Goal: Information Seeking & Learning: Learn about a topic

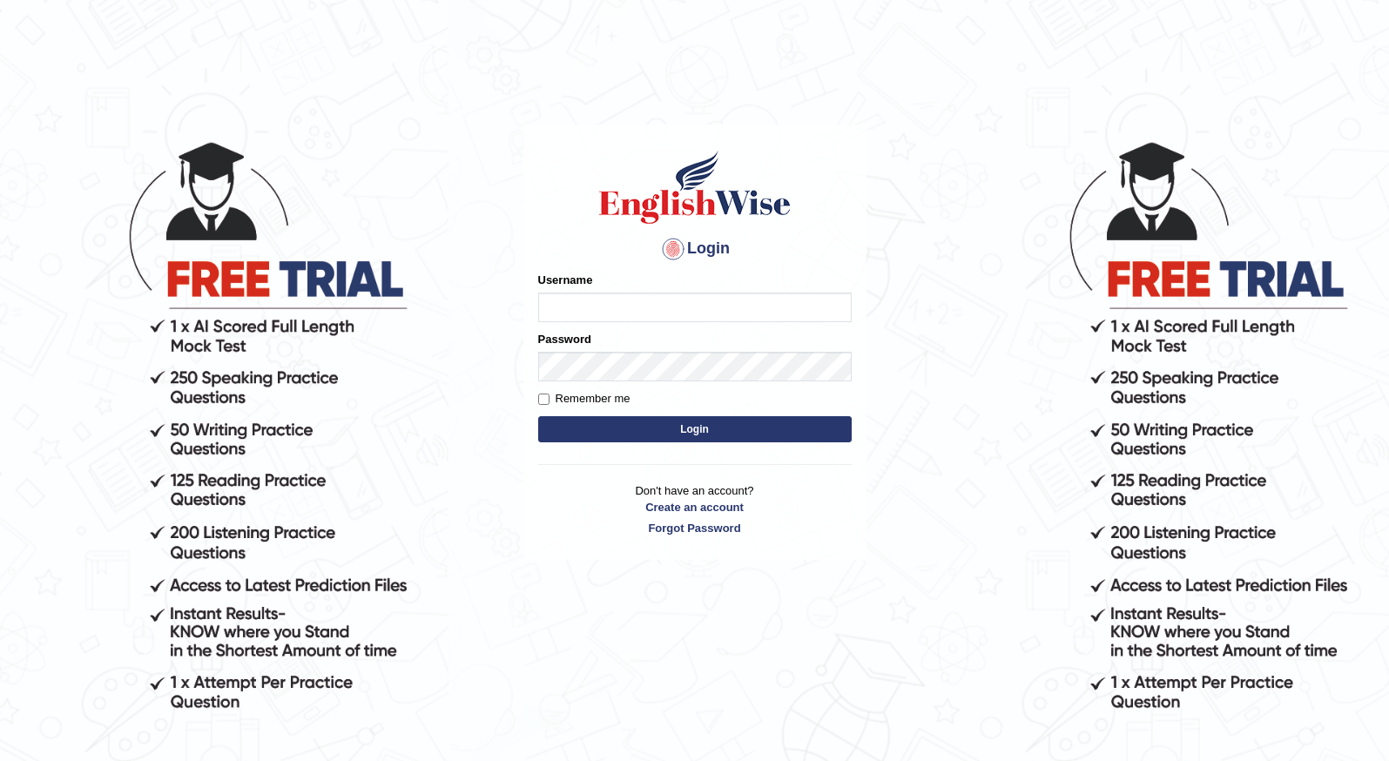
type input "Malaika"
click at [631, 441] on button "Login" at bounding box center [695, 429] width 314 height 26
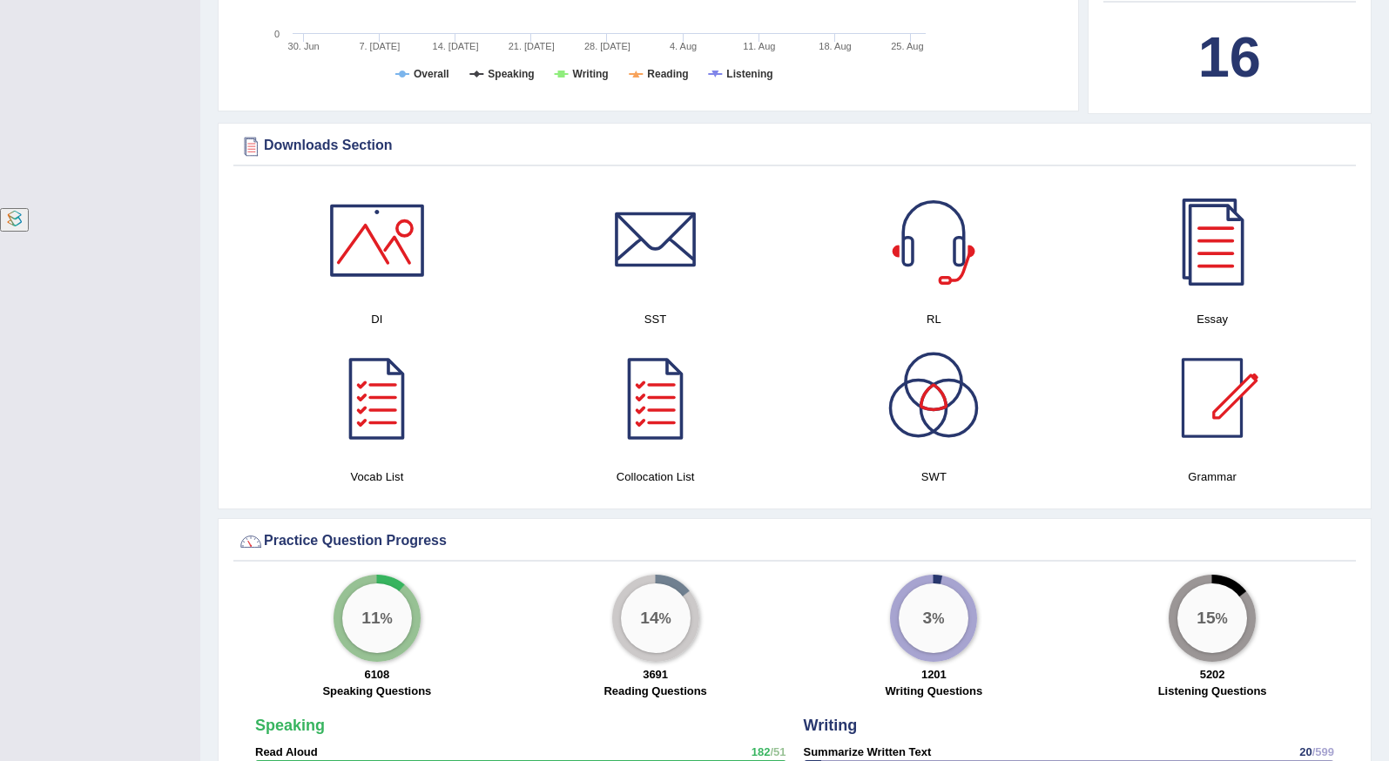
scroll to position [876, 0]
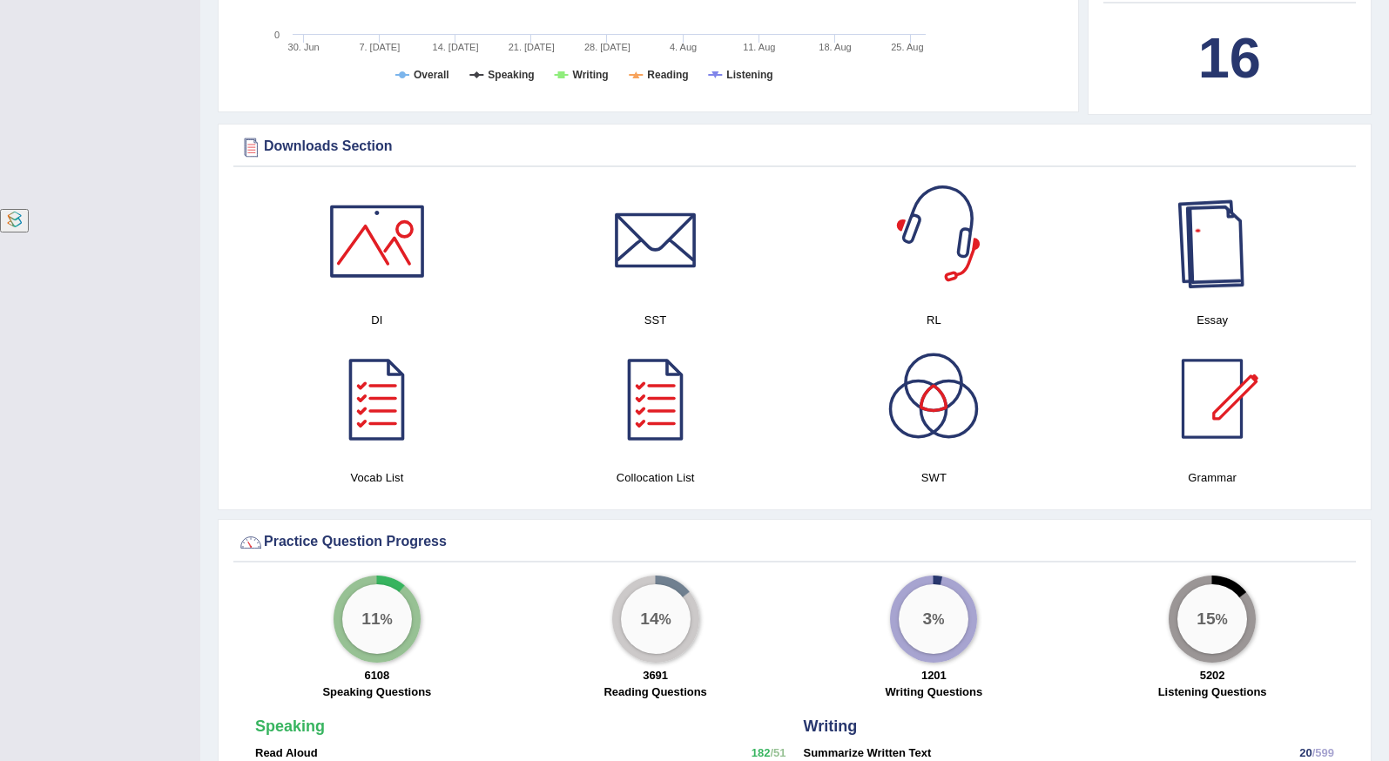
click at [1224, 234] on div at bounding box center [1212, 241] width 122 height 122
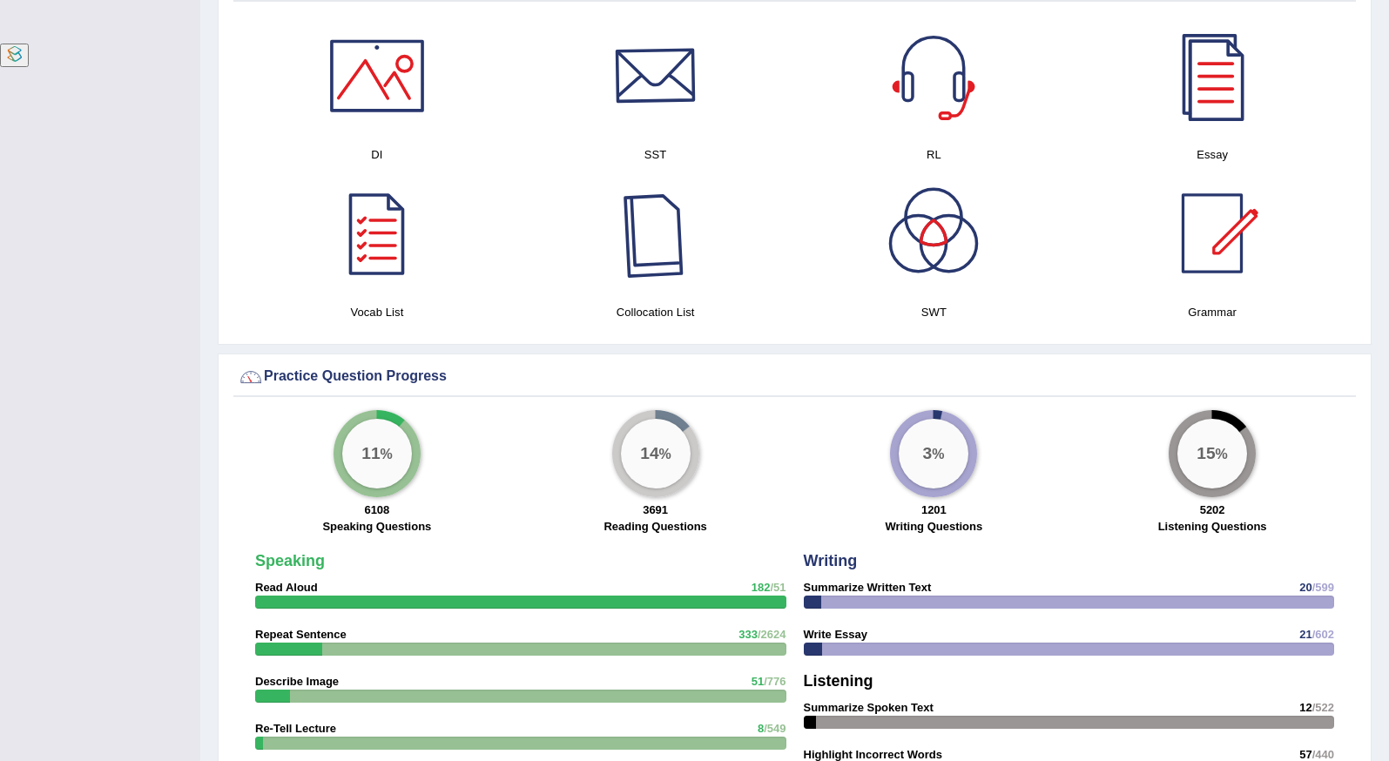
scroll to position [0, 0]
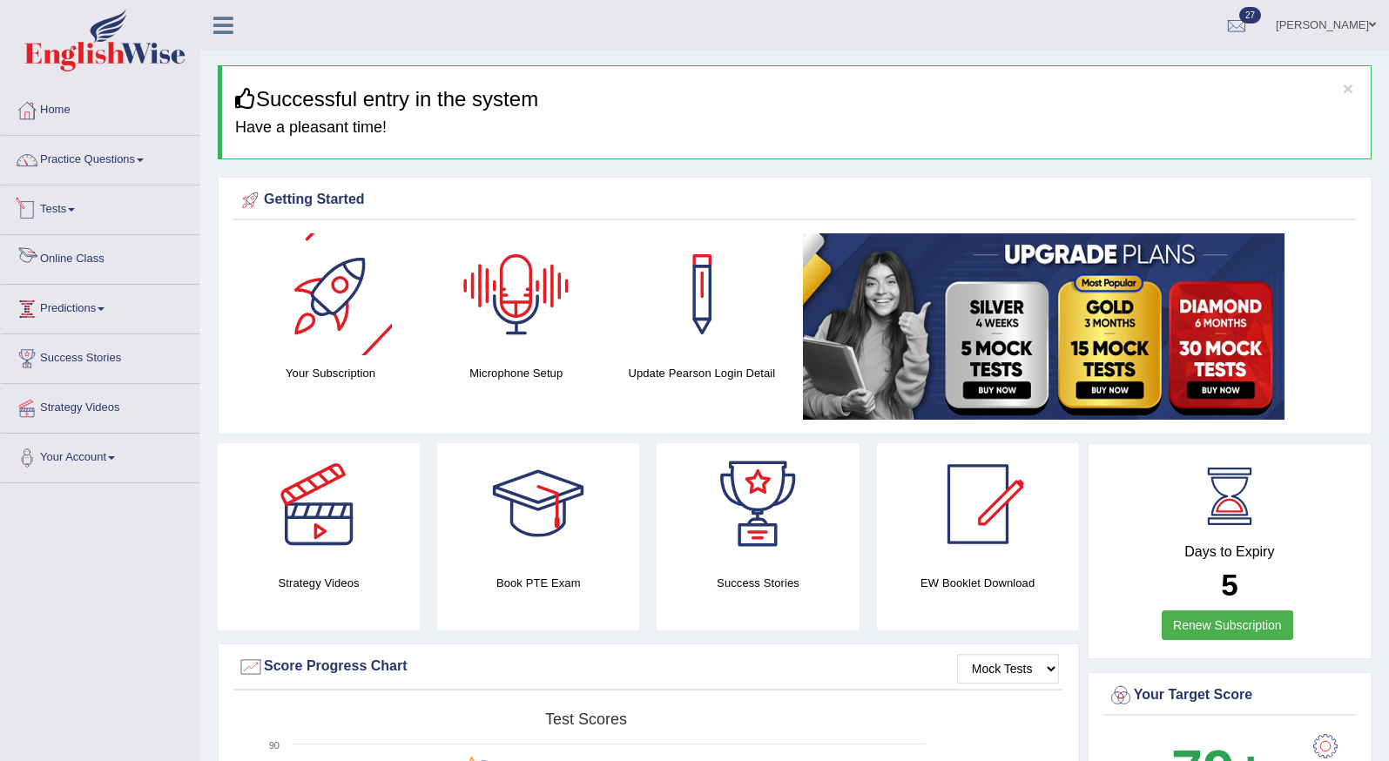
click at [74, 266] on link "Online Class" at bounding box center [100, 257] width 199 height 44
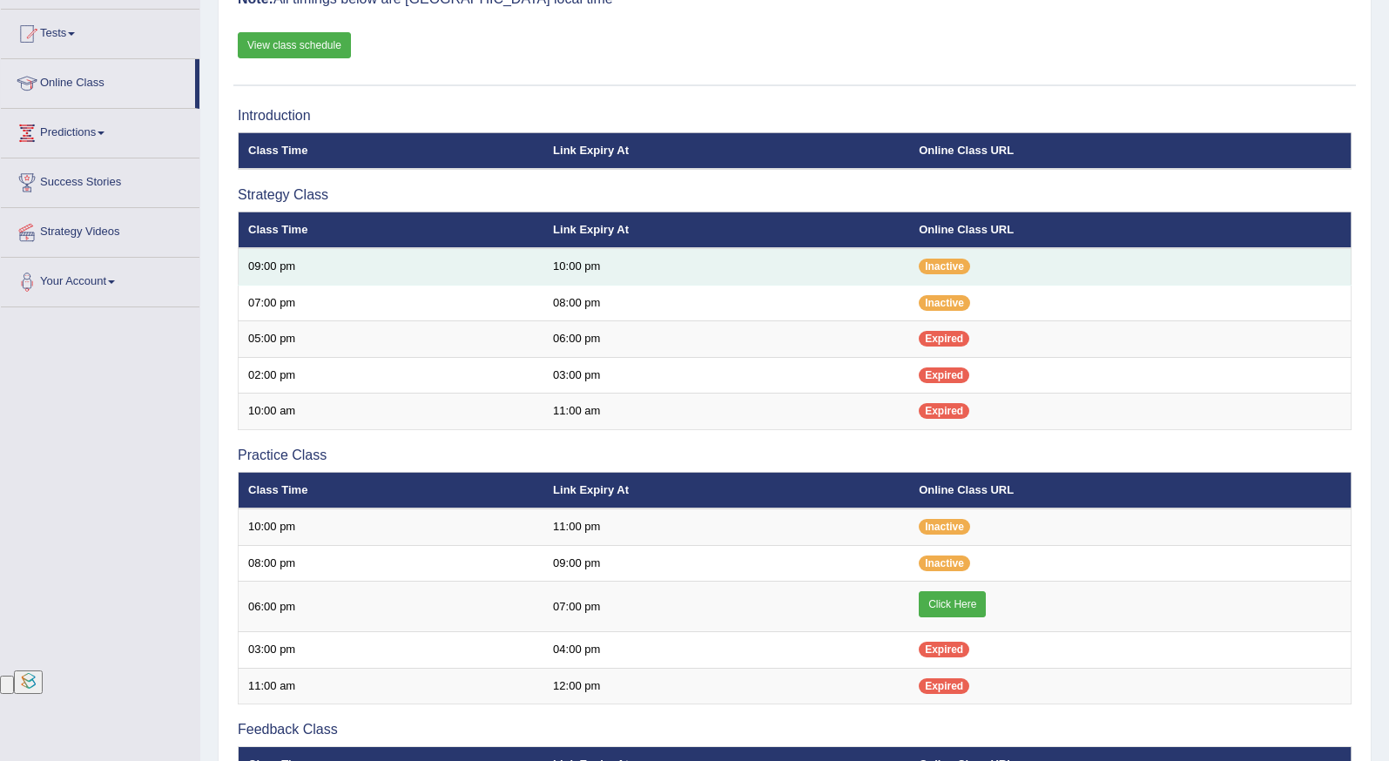
scroll to position [221, 0]
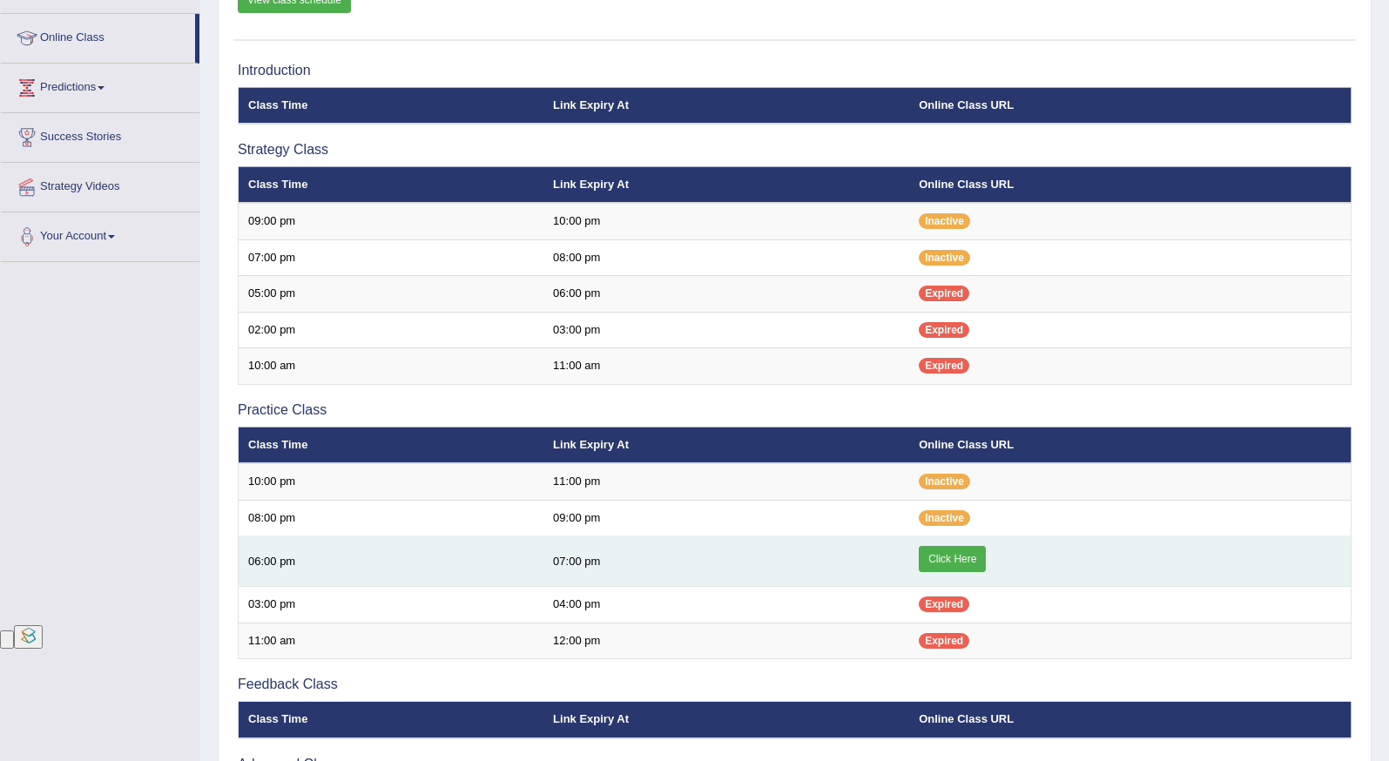
click at [970, 564] on link "Click Here" at bounding box center [952, 559] width 67 height 26
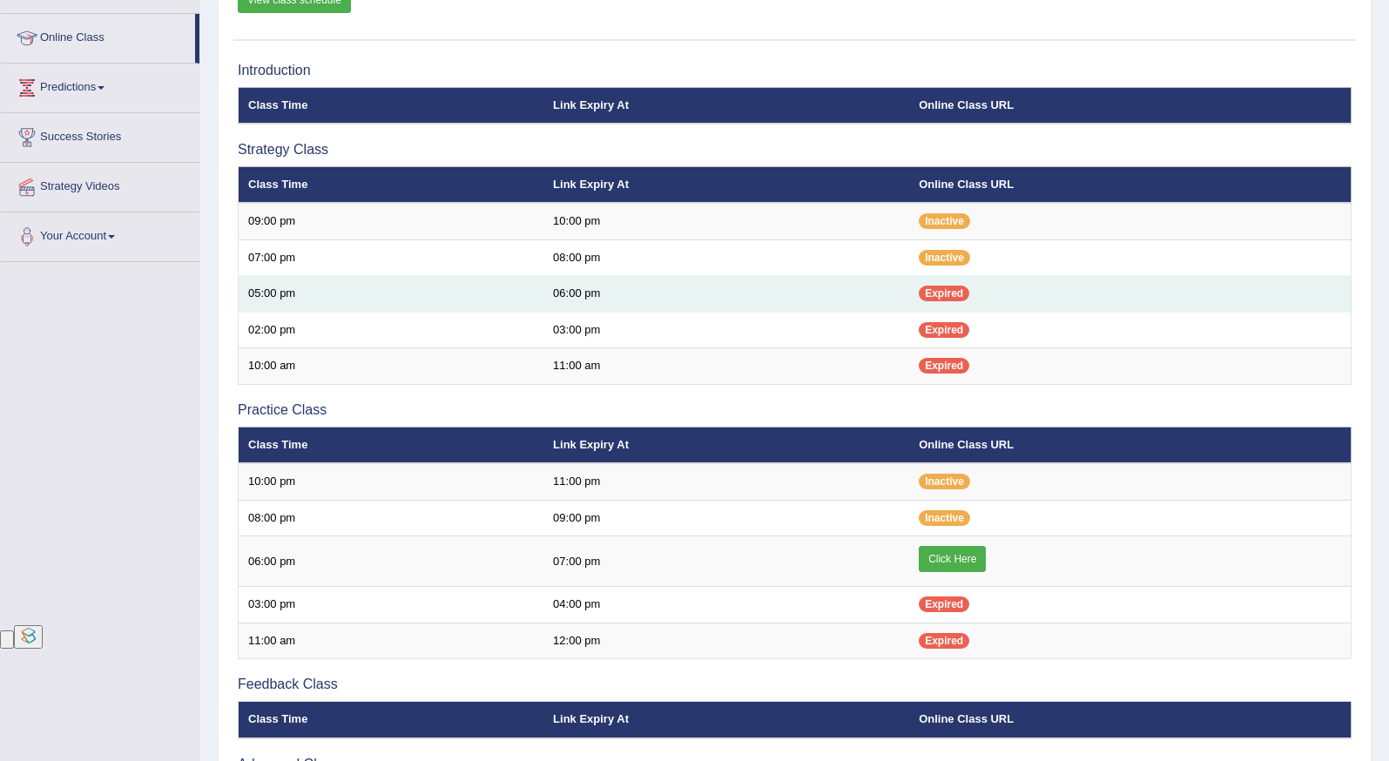
scroll to position [0, 0]
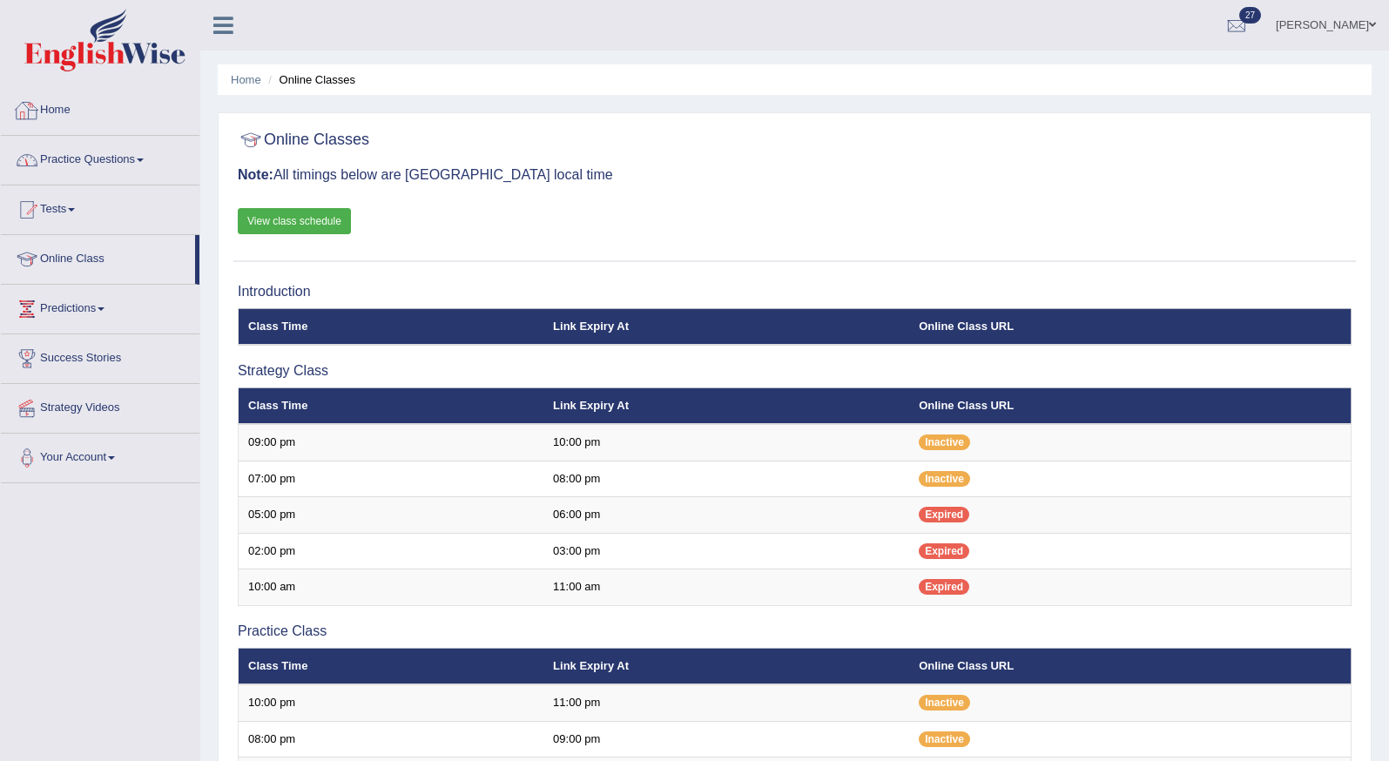
click at [54, 105] on link "Home" at bounding box center [100, 108] width 199 height 44
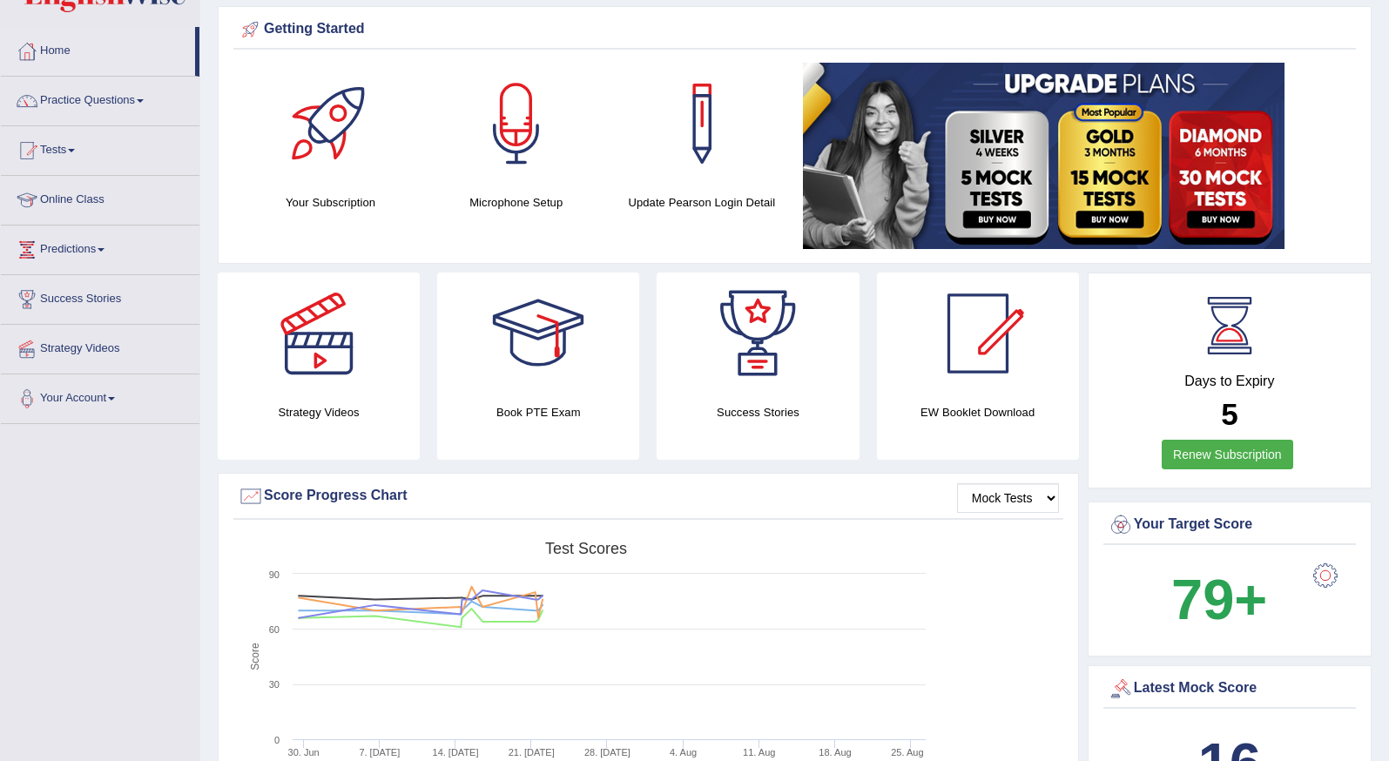
scroll to position [55, 0]
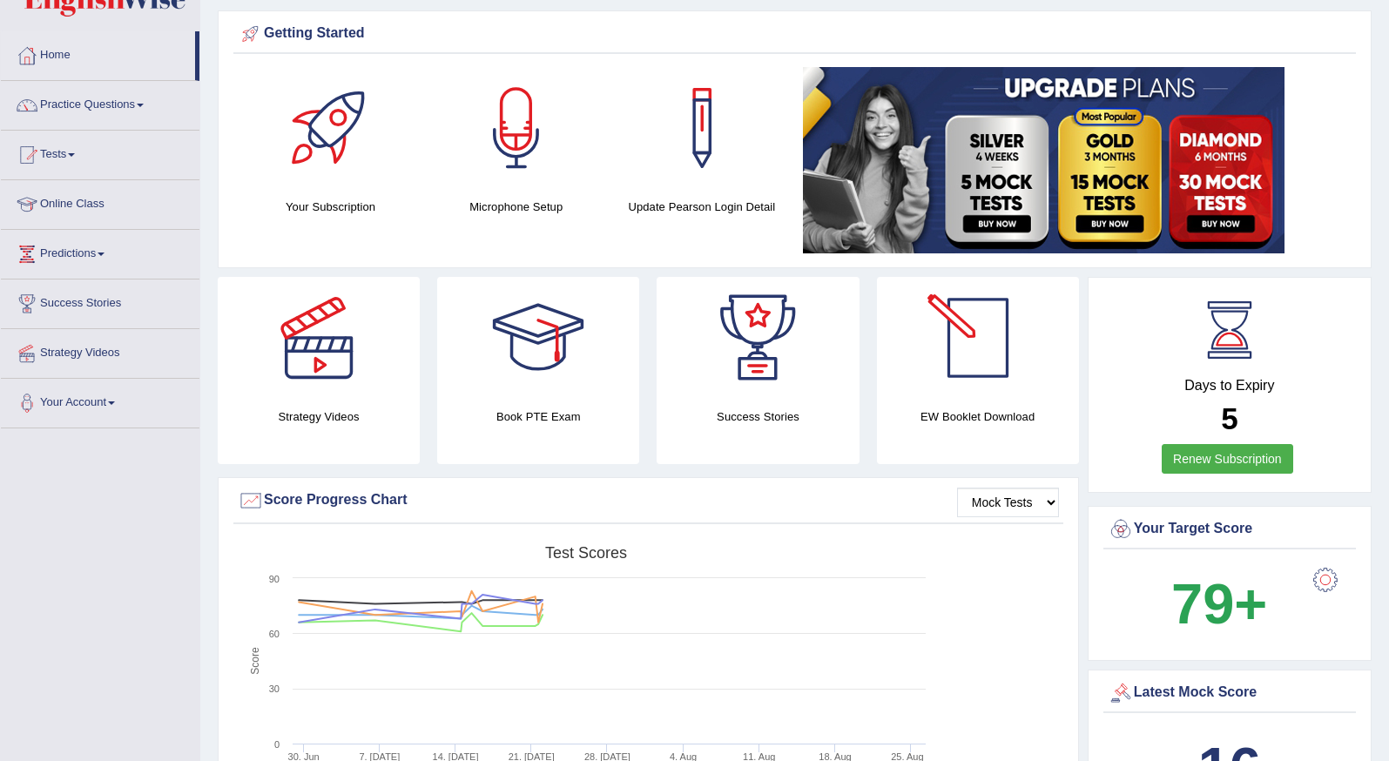
click at [1003, 361] on div at bounding box center [978, 338] width 122 height 122
click at [95, 102] on link "Practice Questions" at bounding box center [100, 103] width 199 height 44
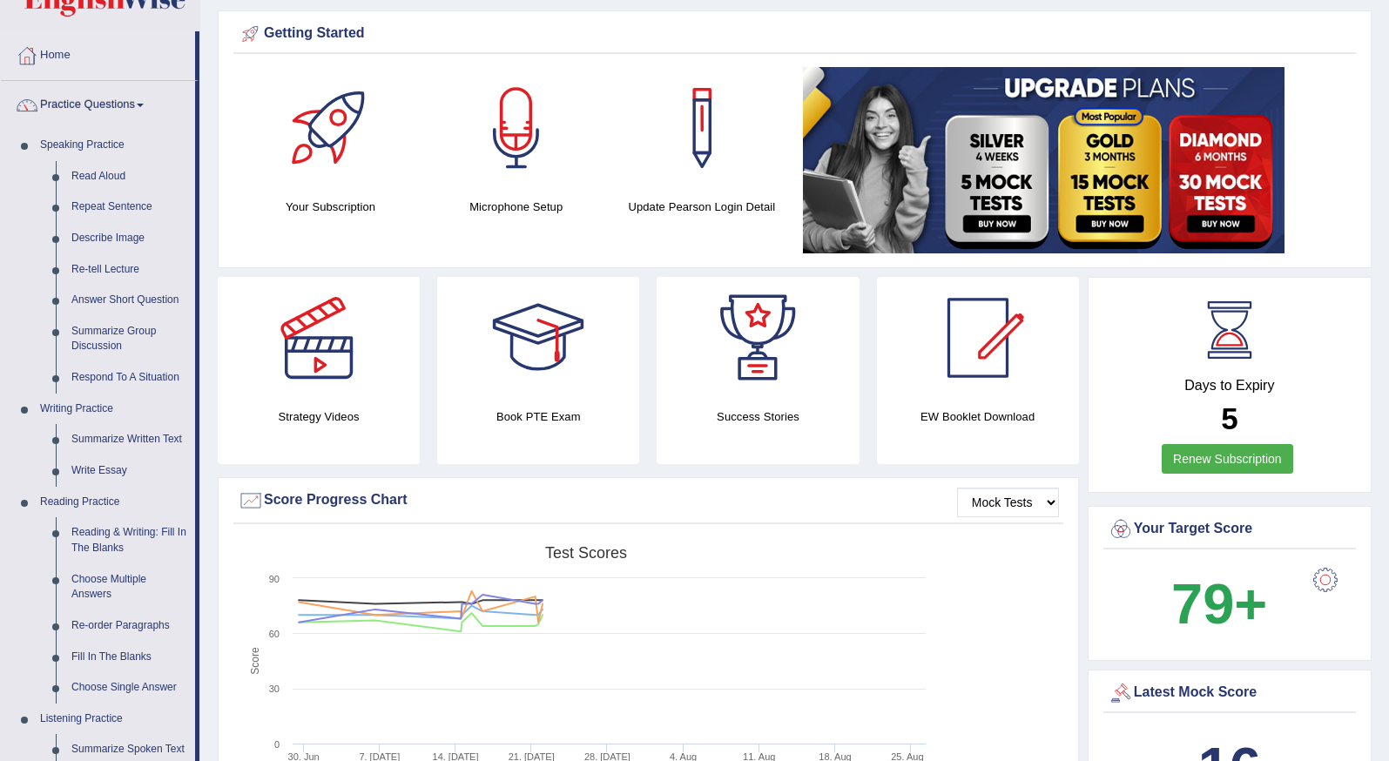
click at [95, 100] on link "Practice Questions" at bounding box center [98, 103] width 194 height 44
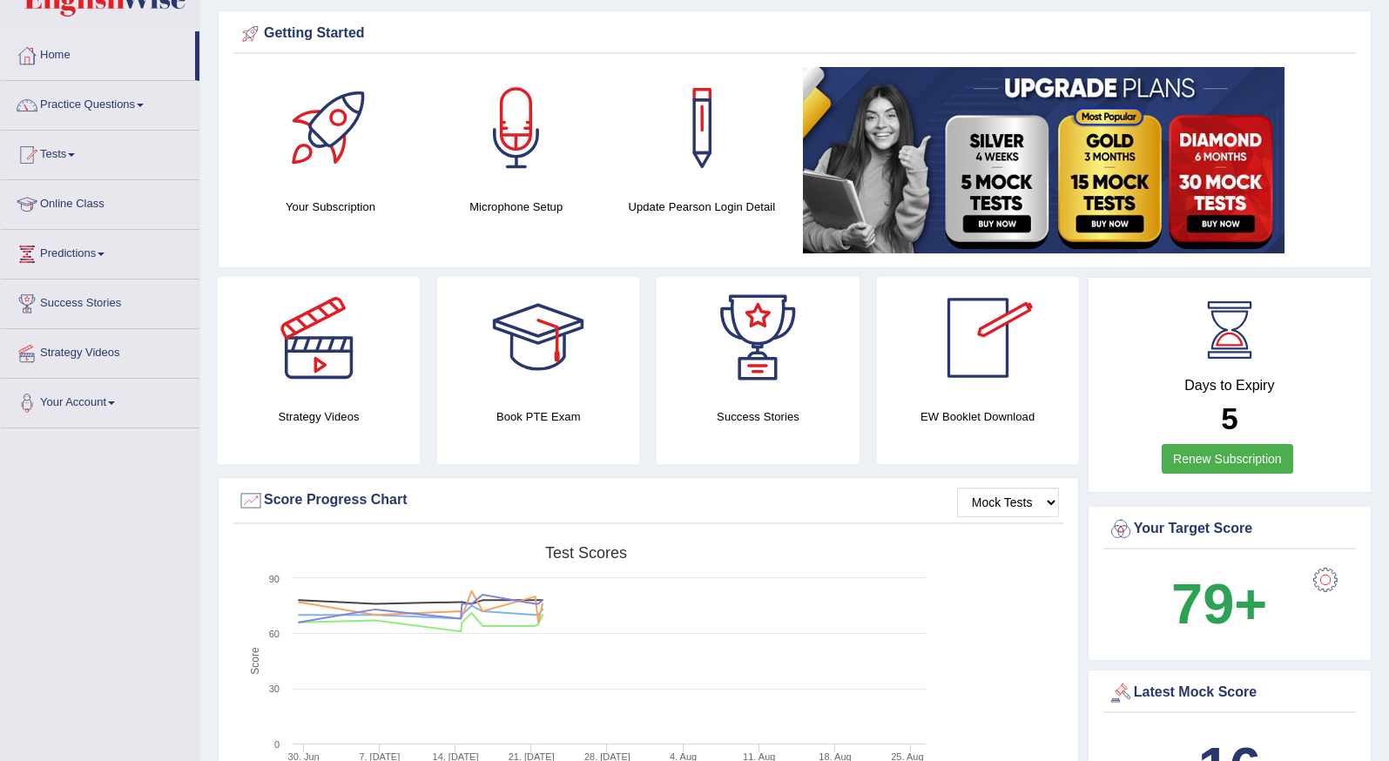
click at [859, 416] on h4 "EW Booklet Download" at bounding box center [758, 417] width 202 height 18
click at [976, 352] on div at bounding box center [978, 338] width 122 height 122
